Goal: Task Accomplishment & Management: Manage account settings

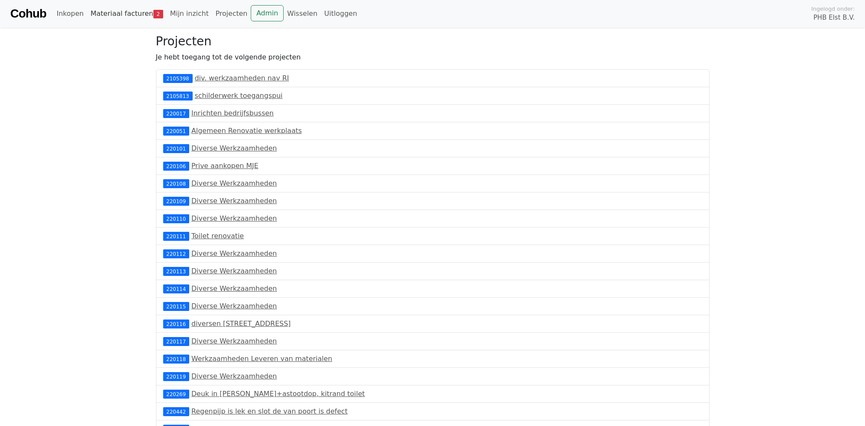
click at [126, 16] on link "Materiaal facturen 2" at bounding box center [126, 13] width 79 height 17
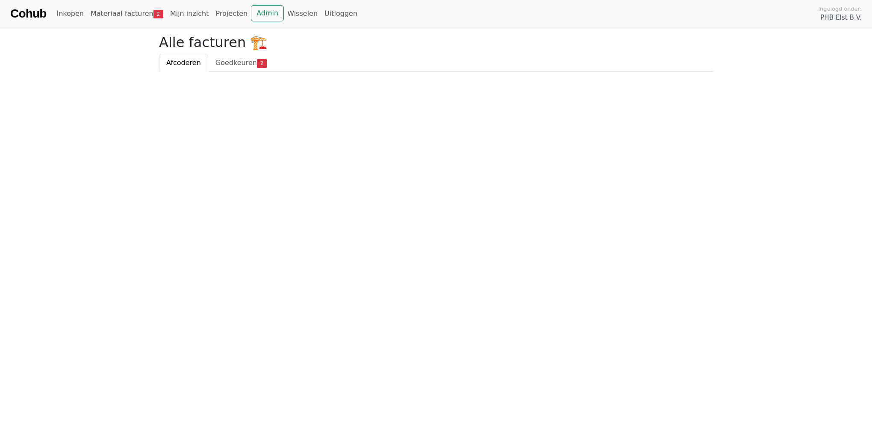
click at [26, 14] on link "Cohub" at bounding box center [28, 13] width 36 height 21
click at [129, 9] on link "Materiaal facturen 2" at bounding box center [126, 13] width 79 height 17
click at [129, 12] on link "Materiaal facturen 2" at bounding box center [126, 13] width 79 height 17
click at [245, 66] on span "Goedkeuren" at bounding box center [235, 63] width 41 height 8
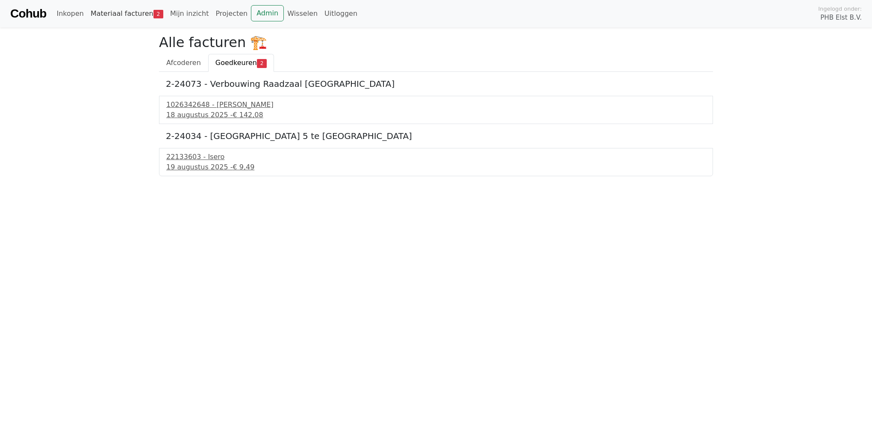
click at [132, 14] on link "Materiaal facturen 2" at bounding box center [126, 13] width 79 height 17
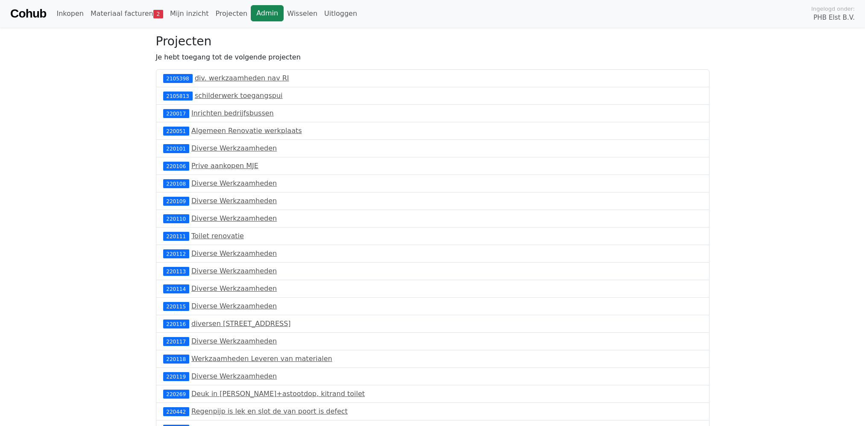
click at [254, 14] on link "Admin" at bounding box center [267, 13] width 33 height 16
click at [37, 7] on link "Cohub" at bounding box center [28, 13] width 36 height 21
click at [251, 12] on link "Admin" at bounding box center [267, 13] width 33 height 16
click at [142, 16] on link "Materiaal facturen 7" at bounding box center [126, 13] width 79 height 17
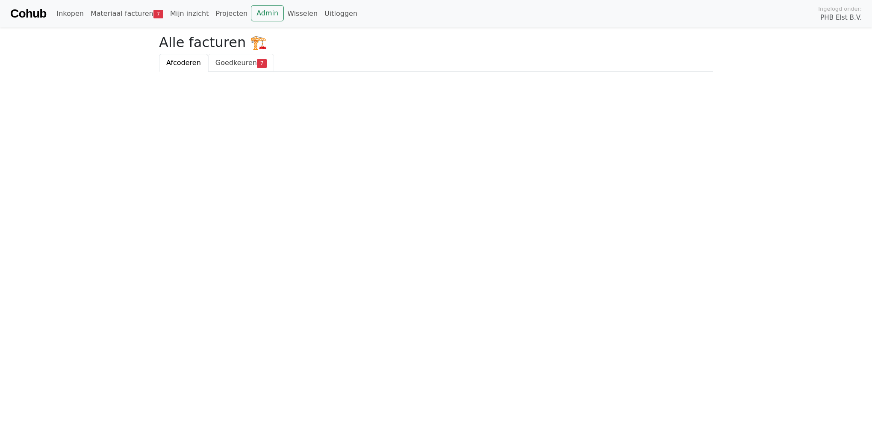
click at [227, 62] on span "Goedkeuren" at bounding box center [235, 63] width 41 height 8
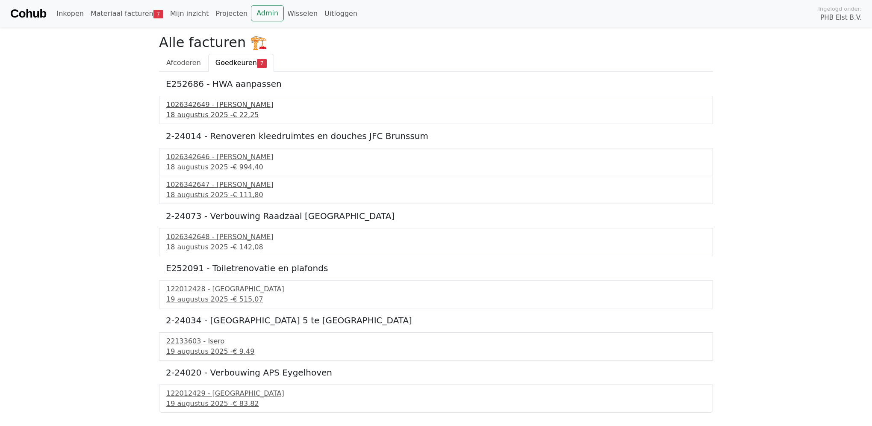
click at [201, 103] on div "1026342649 - Boels Verhuur" at bounding box center [435, 105] width 539 height 10
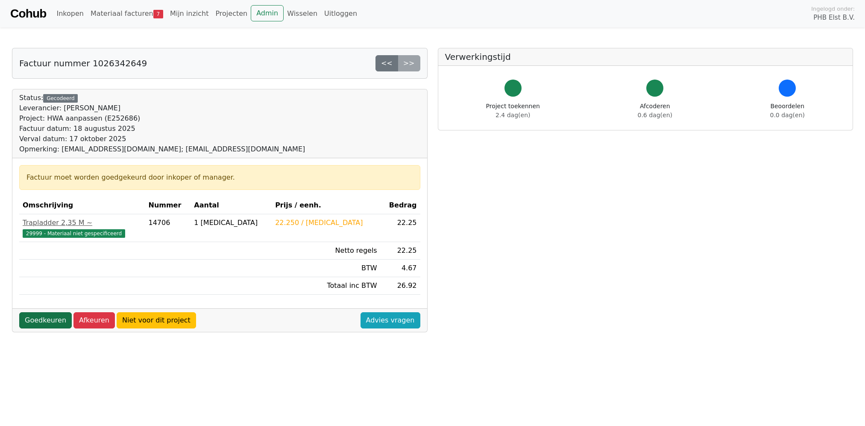
click at [56, 320] on link "Goedkeuren" at bounding box center [45, 320] width 53 height 16
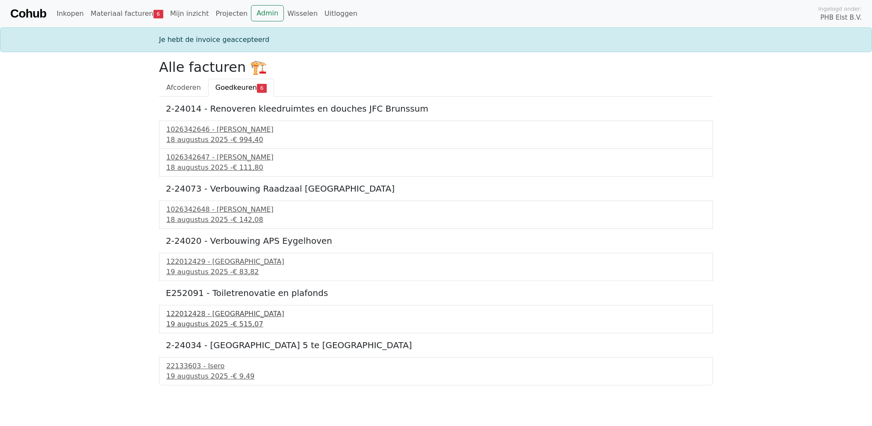
click at [201, 317] on div "122012428 - PontMeyer" at bounding box center [435, 313] width 539 height 10
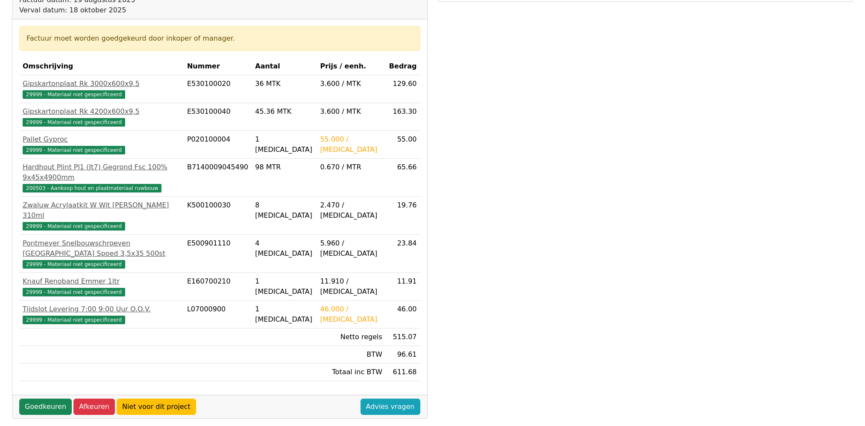
scroll to position [208, 0]
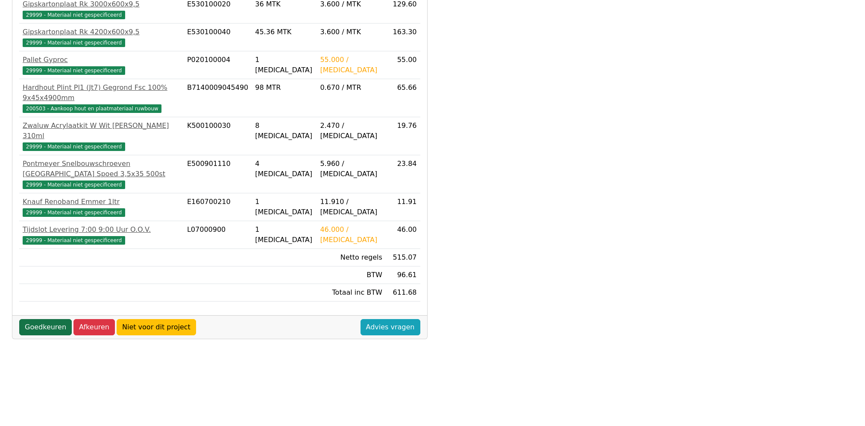
click at [55, 319] on link "Goedkeuren" at bounding box center [45, 327] width 53 height 16
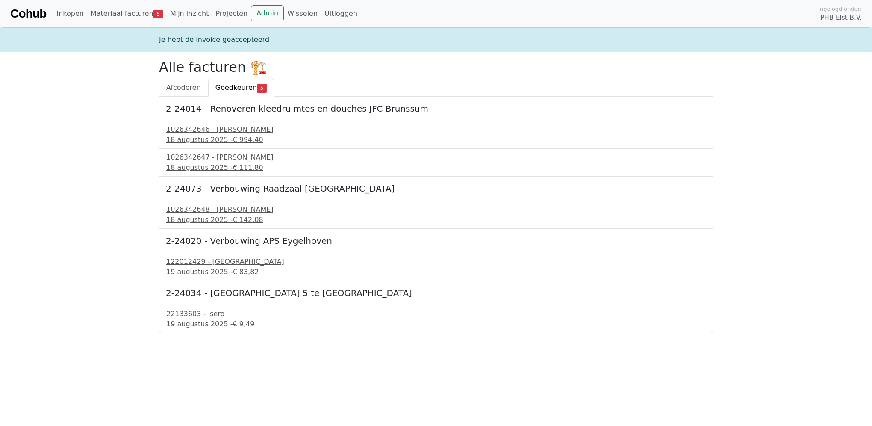
click at [32, 12] on link "Cohub" at bounding box center [28, 13] width 36 height 21
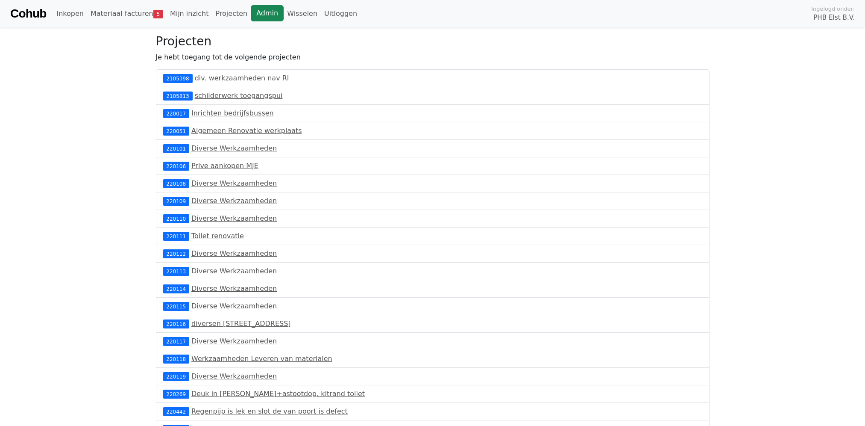
click at [251, 12] on link "Admin" at bounding box center [267, 13] width 33 height 16
